Goal: Find specific page/section: Find specific page/section

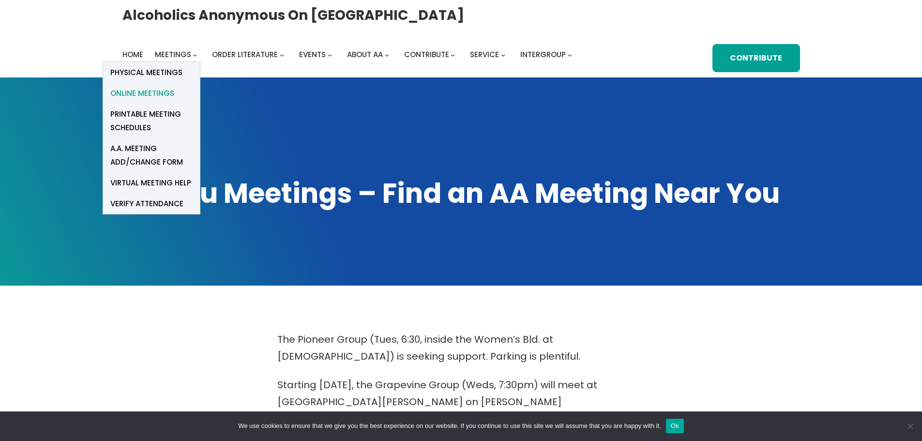
click at [156, 93] on span "Online Meetings" at bounding box center [142, 94] width 64 height 14
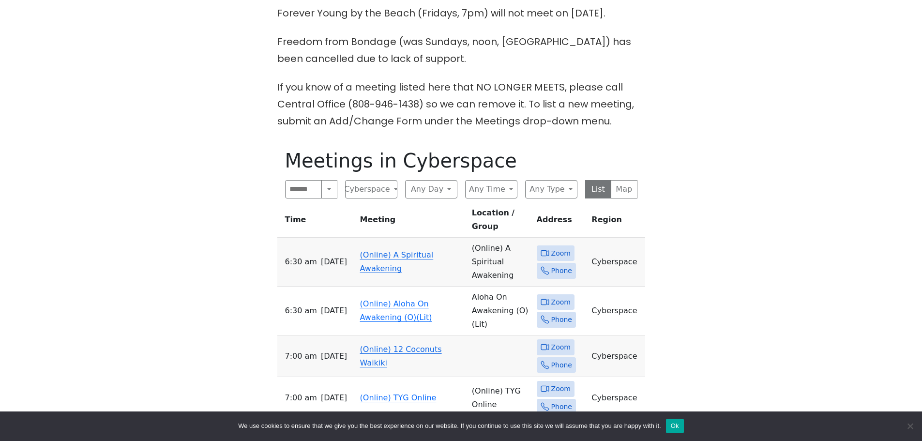
scroll to position [436, 0]
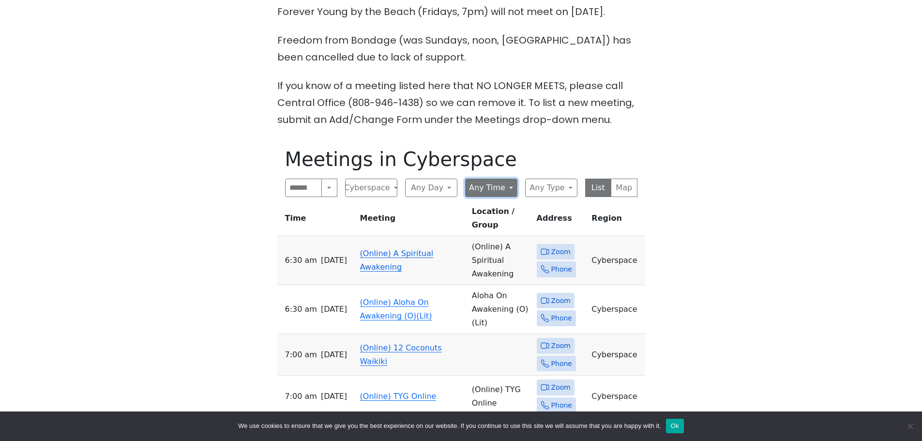
click at [508, 179] on button "Any Time" at bounding box center [491, 188] width 52 height 18
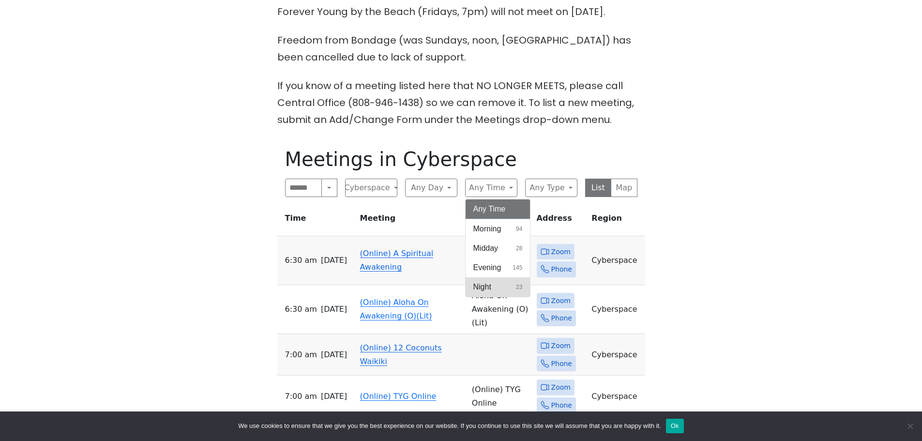
click at [497, 277] on button "Night 23" at bounding box center [498, 286] width 65 height 19
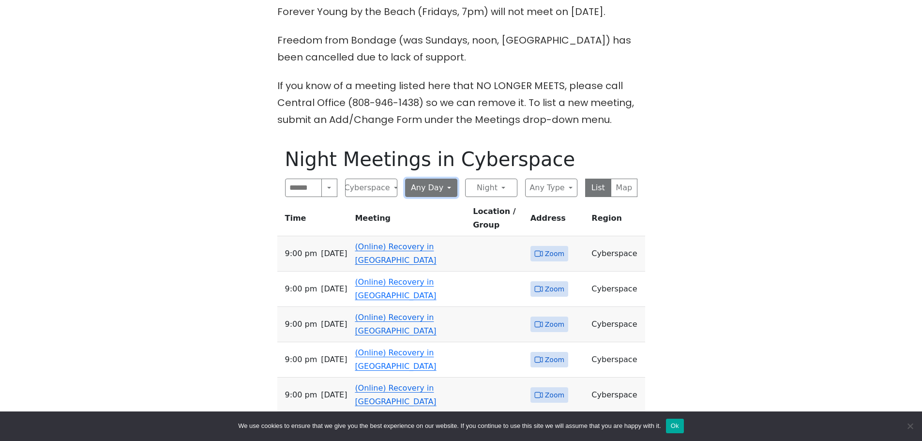
click at [451, 179] on button "Any Day" at bounding box center [431, 188] width 52 height 18
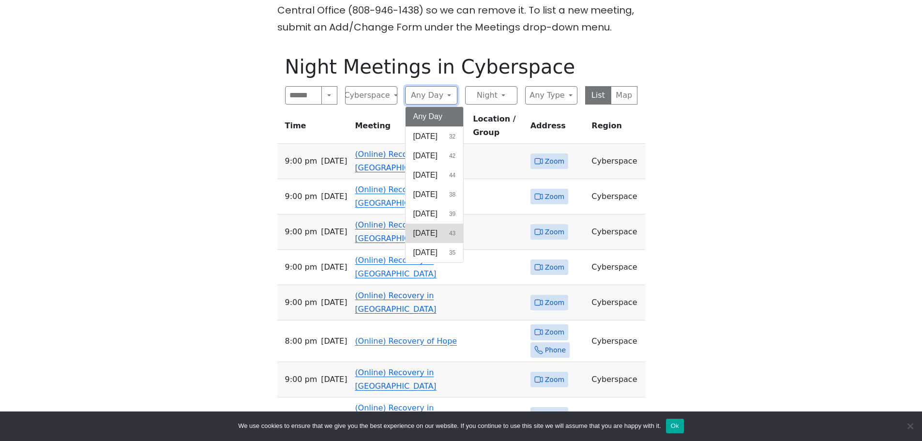
scroll to position [533, 0]
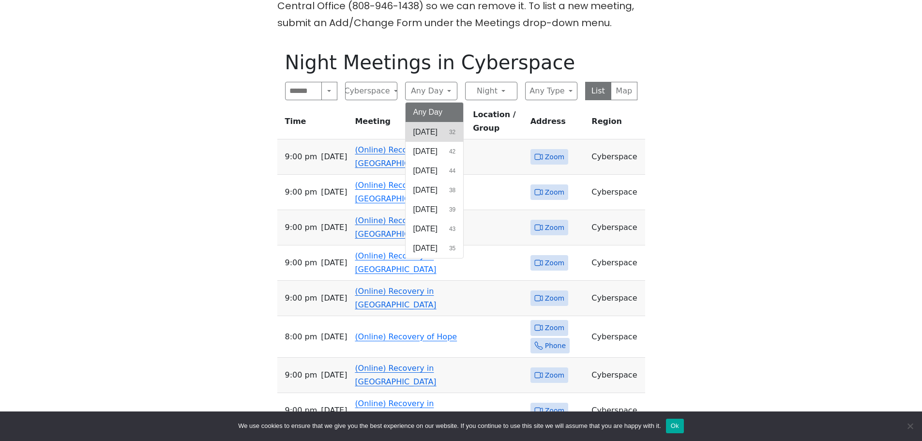
click at [434, 126] on span "[DATE]" at bounding box center [426, 132] width 24 height 12
